Goal: Transaction & Acquisition: Purchase product/service

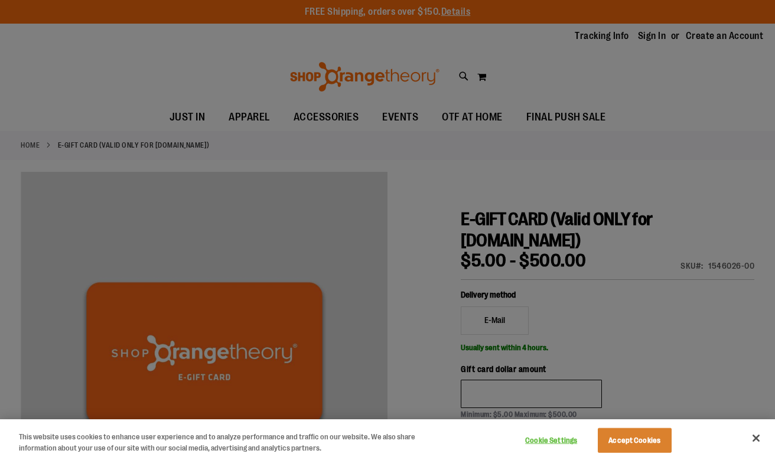
click at [624, 440] on button "Accept Cookies" at bounding box center [635, 440] width 74 height 25
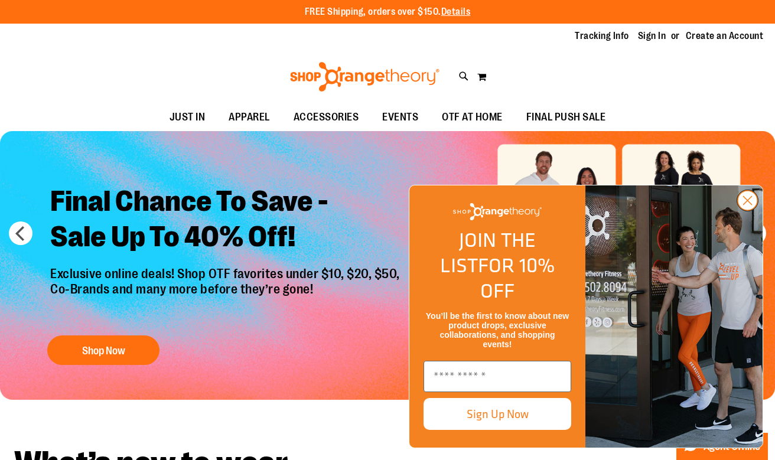
click at [750, 210] on circle "Close dialog" at bounding box center [748, 201] width 20 height 20
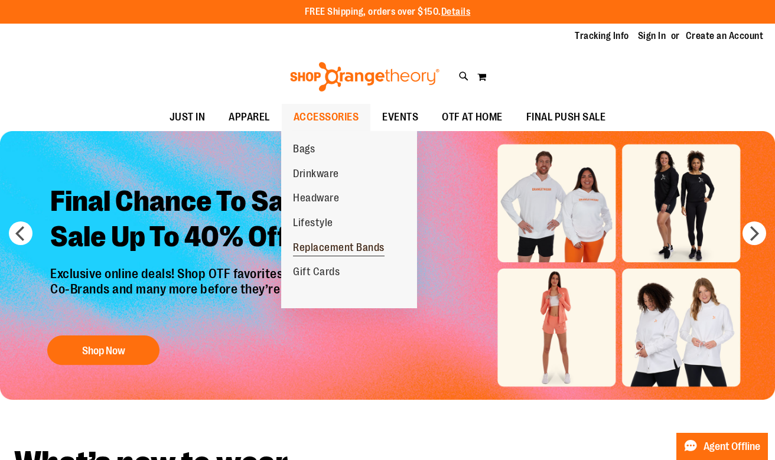
click at [341, 244] on span "Replacement Bands" at bounding box center [339, 249] width 92 height 15
